Goal: Task Accomplishment & Management: Manage account settings

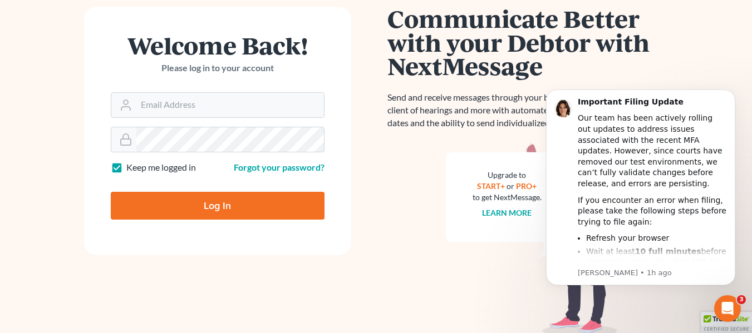
scroll to position [116, 0]
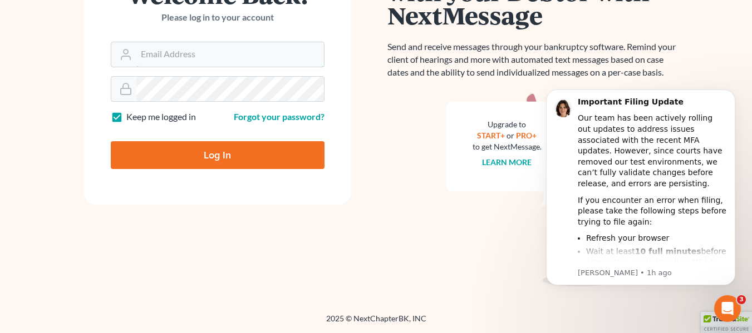
type input "[PERSON_NAME][EMAIL_ADDRESS][DOMAIN_NAME]"
drag, startPoint x: 0, startPoint y: 0, endPoint x: 344, endPoint y: 125, distance: 365.9
click at [344, 125] on form "Welcome Back! Please log in to your account Email Address leslie@mysemolawyer.c…" at bounding box center [217, 80] width 267 height 249
drag, startPoint x: 344, startPoint y: 125, endPoint x: 466, endPoint y: 144, distance: 123.4
click at [466, 144] on div "Welcome Back! Please log in to your account Email Address leslie@mysemolawyer.c…" at bounding box center [376, 107] width 634 height 357
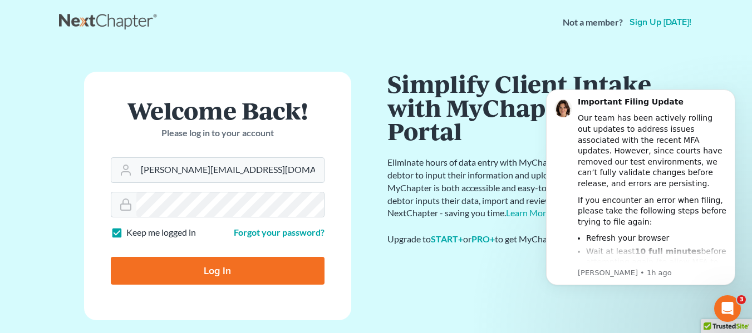
scroll to position [17, 0]
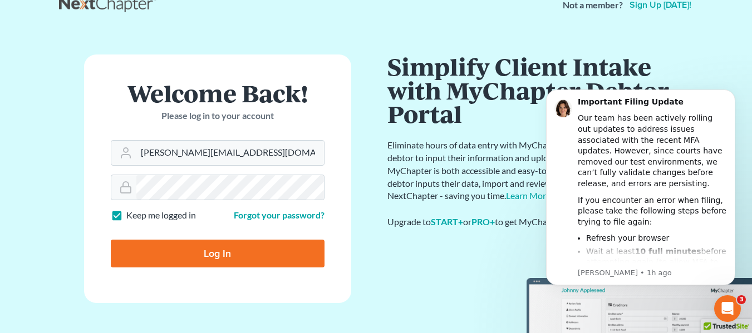
click at [245, 253] on input "Log In" at bounding box center [218, 254] width 214 height 28
type input "Thinking..."
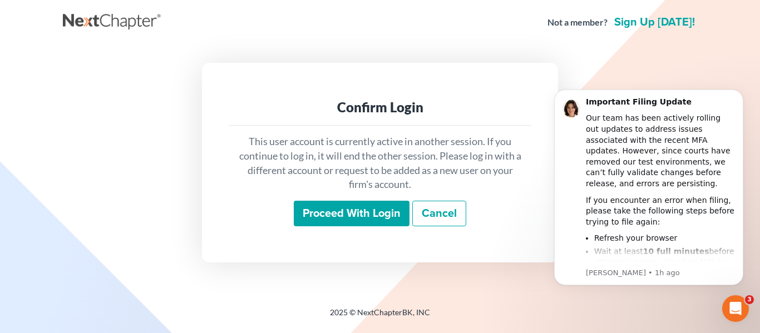
click at [352, 223] on input "Proceed with login" at bounding box center [352, 214] width 116 height 26
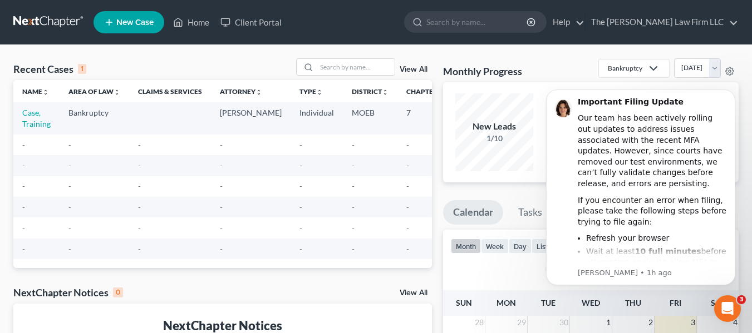
click at [253, 49] on div "Recent Cases 1 View All Name unfold_more expand_more expand_less Area of Law un…" at bounding box center [376, 334] width 752 height 578
click at [275, 28] on link "Client Portal" at bounding box center [251, 22] width 72 height 20
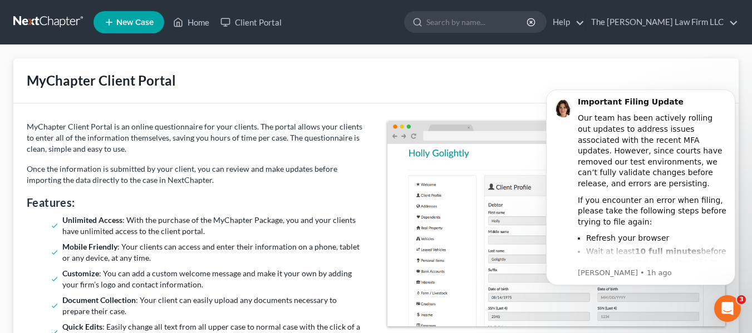
click at [29, 172] on p "Once the information is submitted by your client, you can review and make updat…" at bounding box center [196, 175] width 338 height 22
